Goal: Information Seeking & Learning: Learn about a topic

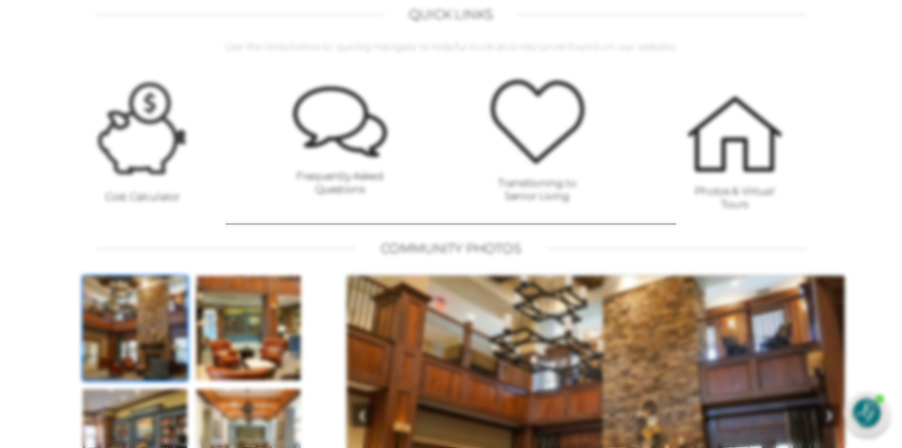
scroll to position [884, 0]
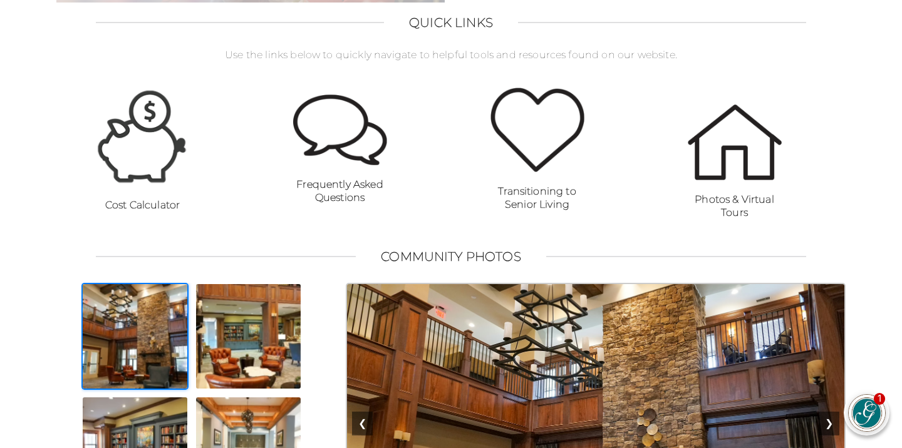
click at [151, 211] on strong "Cost Calculator" at bounding box center [142, 205] width 75 height 12
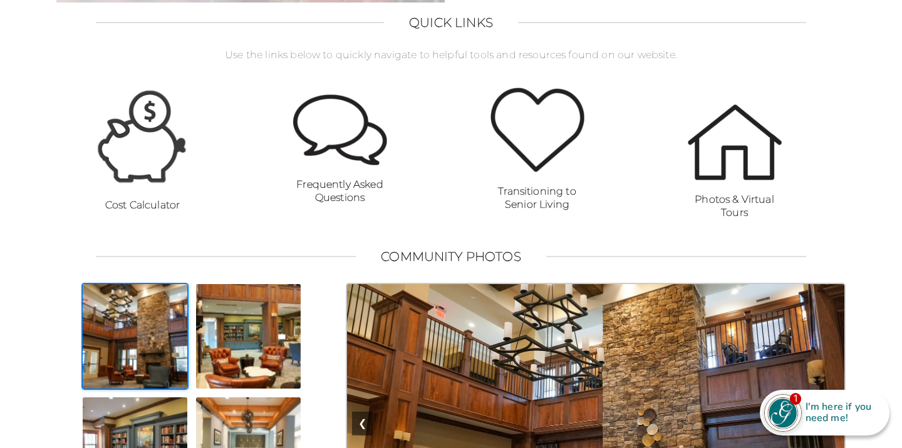
click at [152, 138] on img at bounding box center [143, 136] width 94 height 99
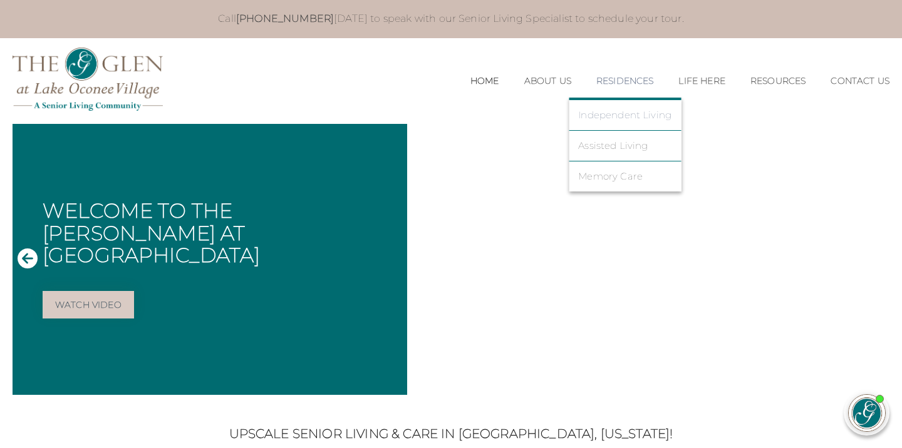
click at [626, 115] on link "Independent Living" at bounding box center [624, 115] width 93 height 11
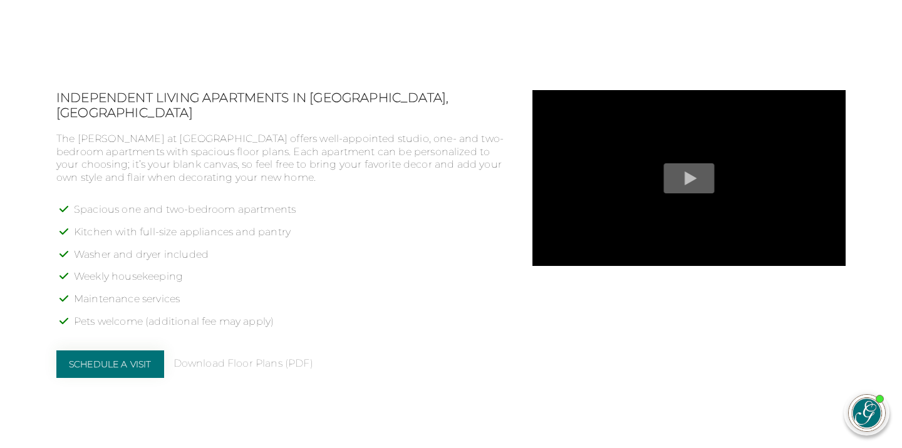
scroll to position [975, 0]
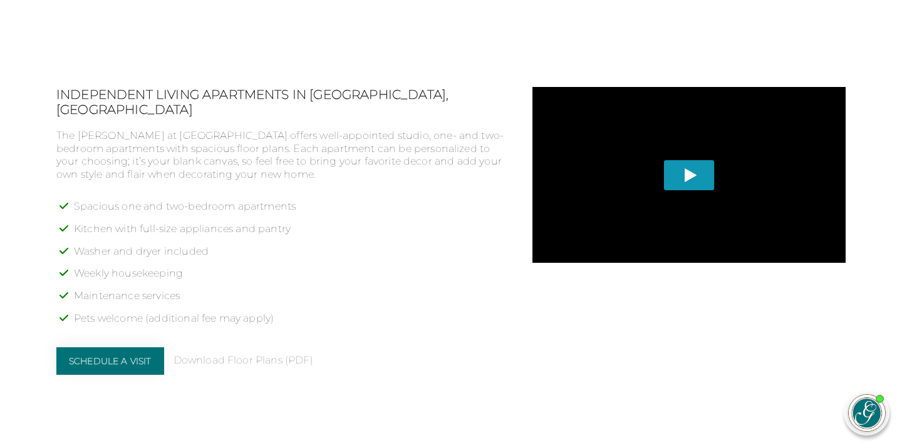
click at [686, 177] on span "Play" at bounding box center [689, 175] width 51 height 30
